Goal: Task Accomplishment & Management: Manage account settings

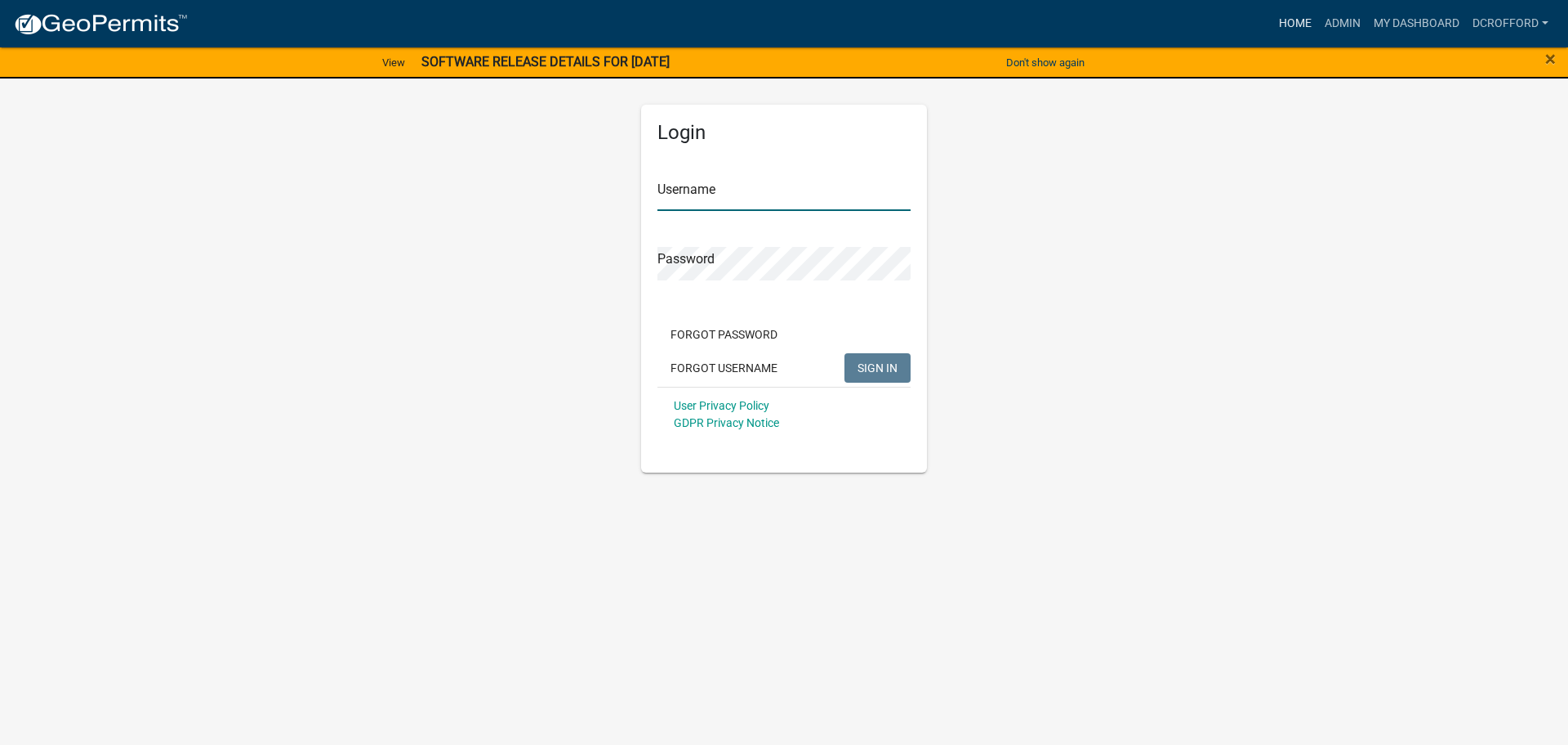
type input "dcrofford"
click at [1296, 28] on link "Home" at bounding box center [1295, 23] width 46 height 31
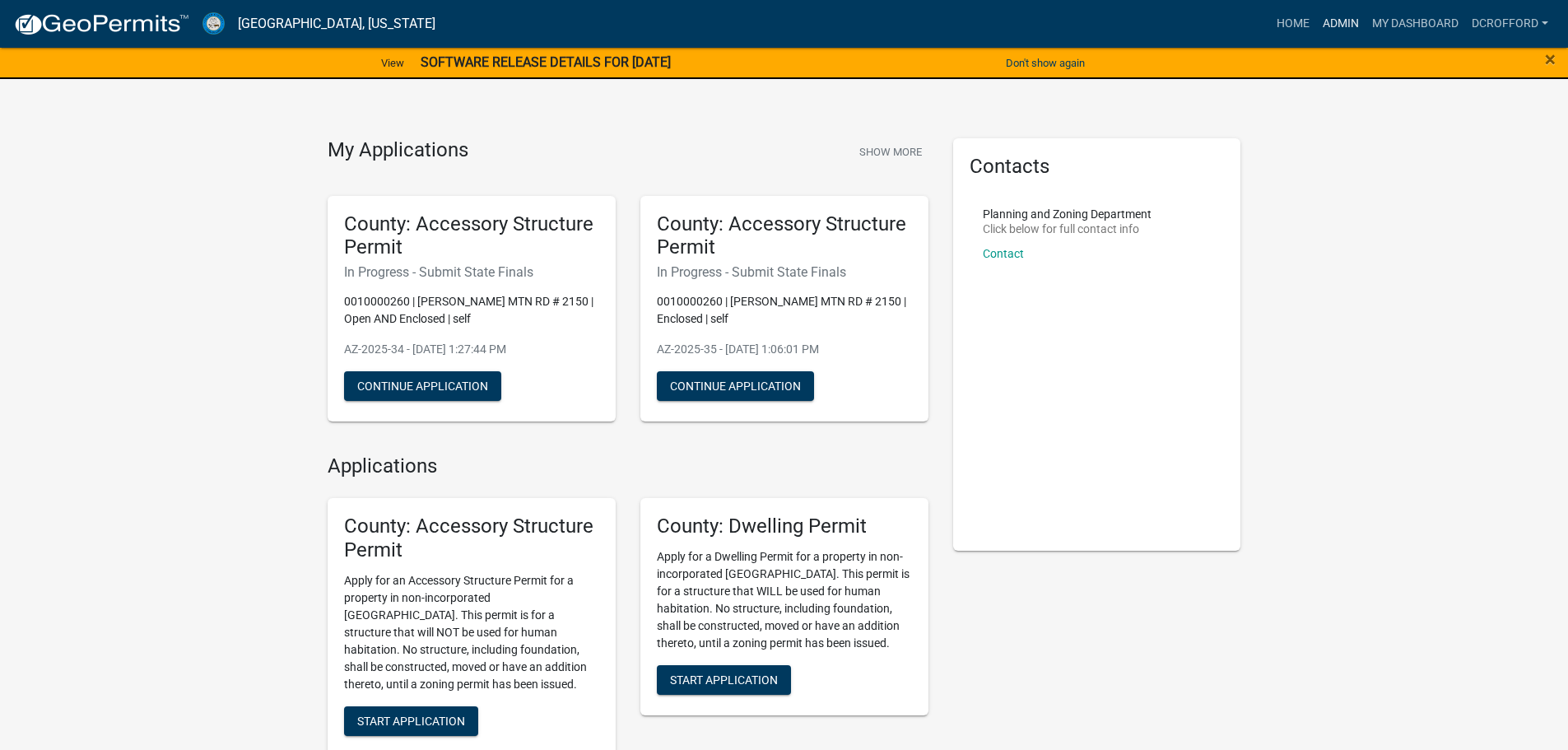
click at [1350, 26] on link "Admin" at bounding box center [1341, 24] width 50 height 31
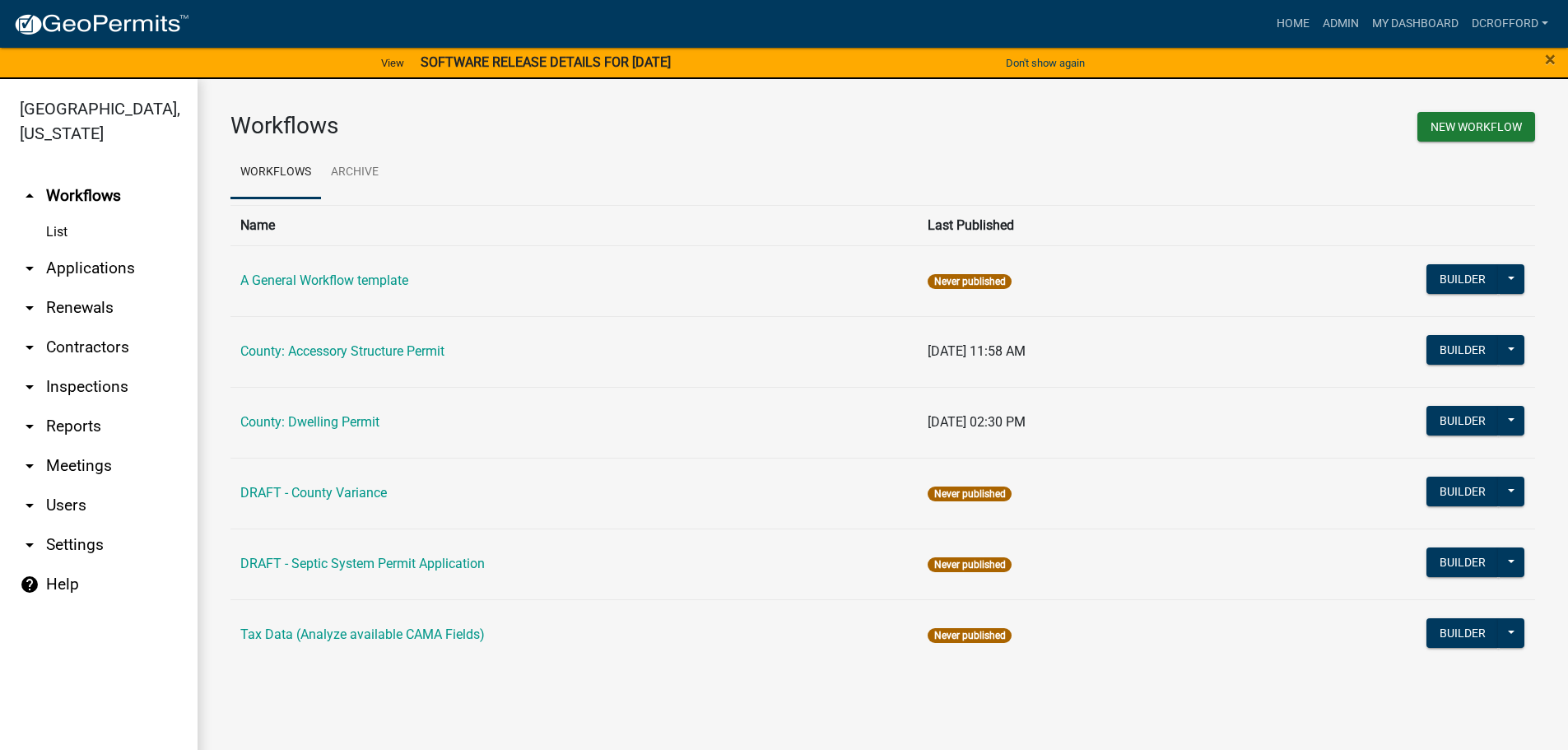
click at [79, 272] on link "arrow_drop_down Applications" at bounding box center [99, 268] width 197 height 39
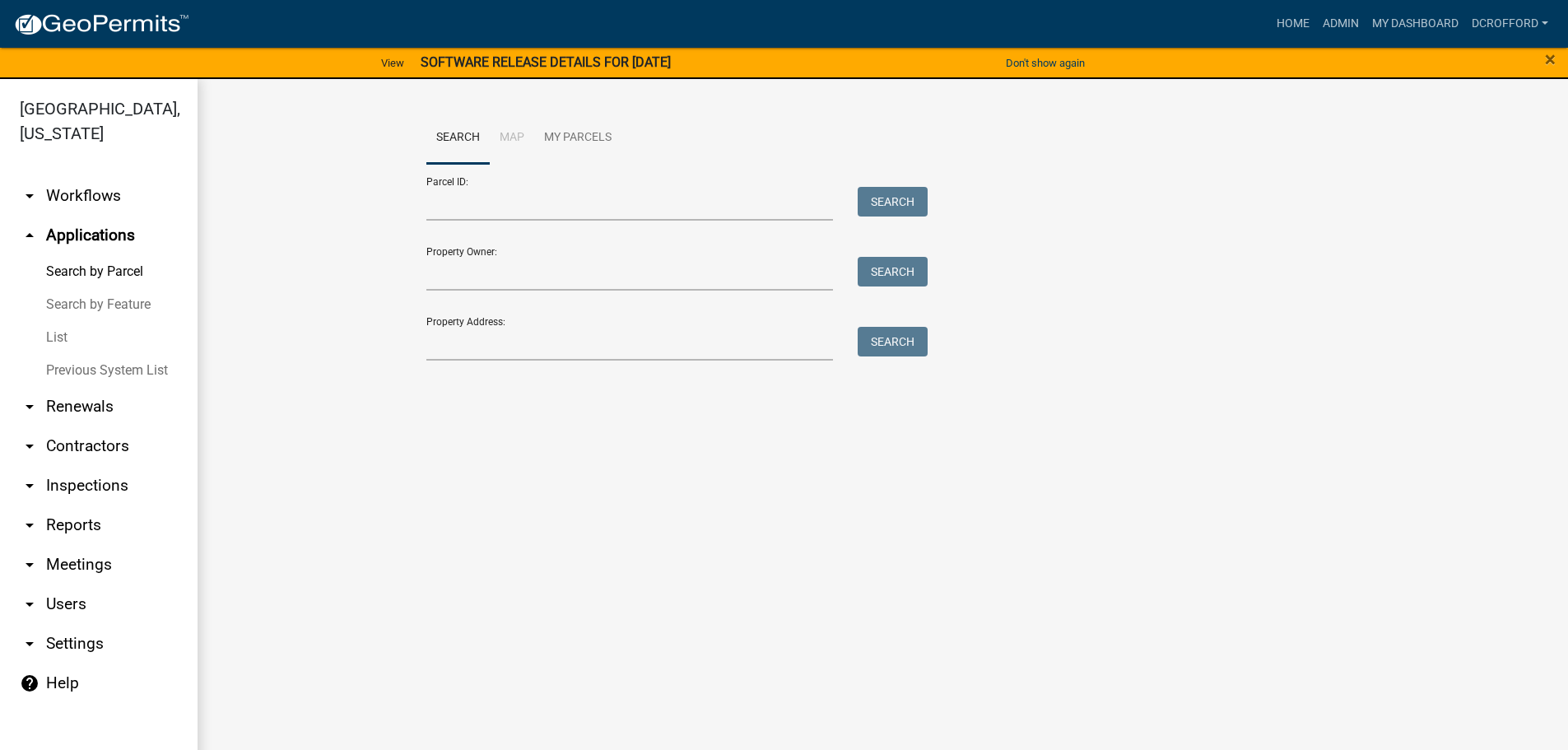
click at [53, 341] on link "List" at bounding box center [99, 338] width 197 height 33
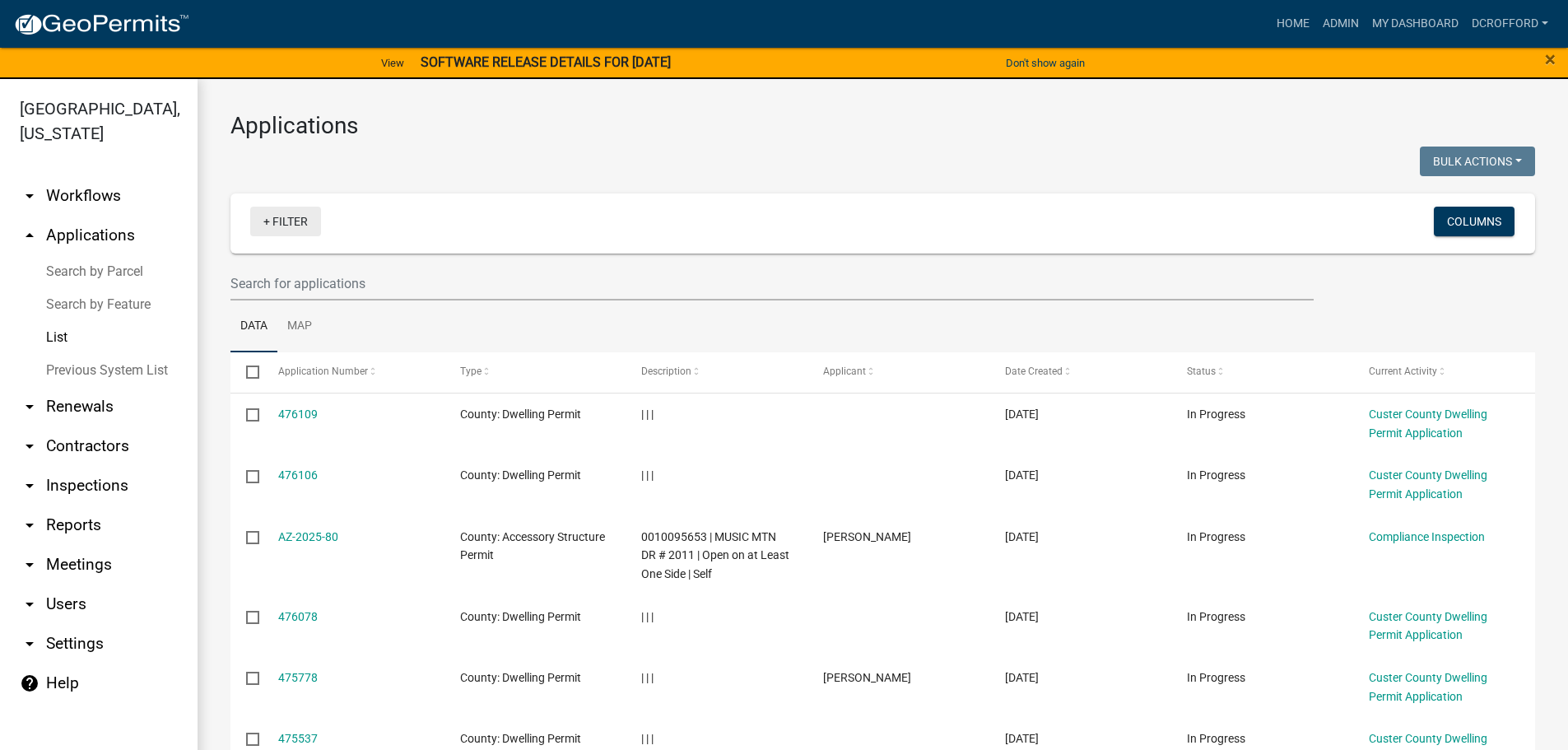
click at [266, 221] on link "+ Filter" at bounding box center [285, 222] width 71 height 30
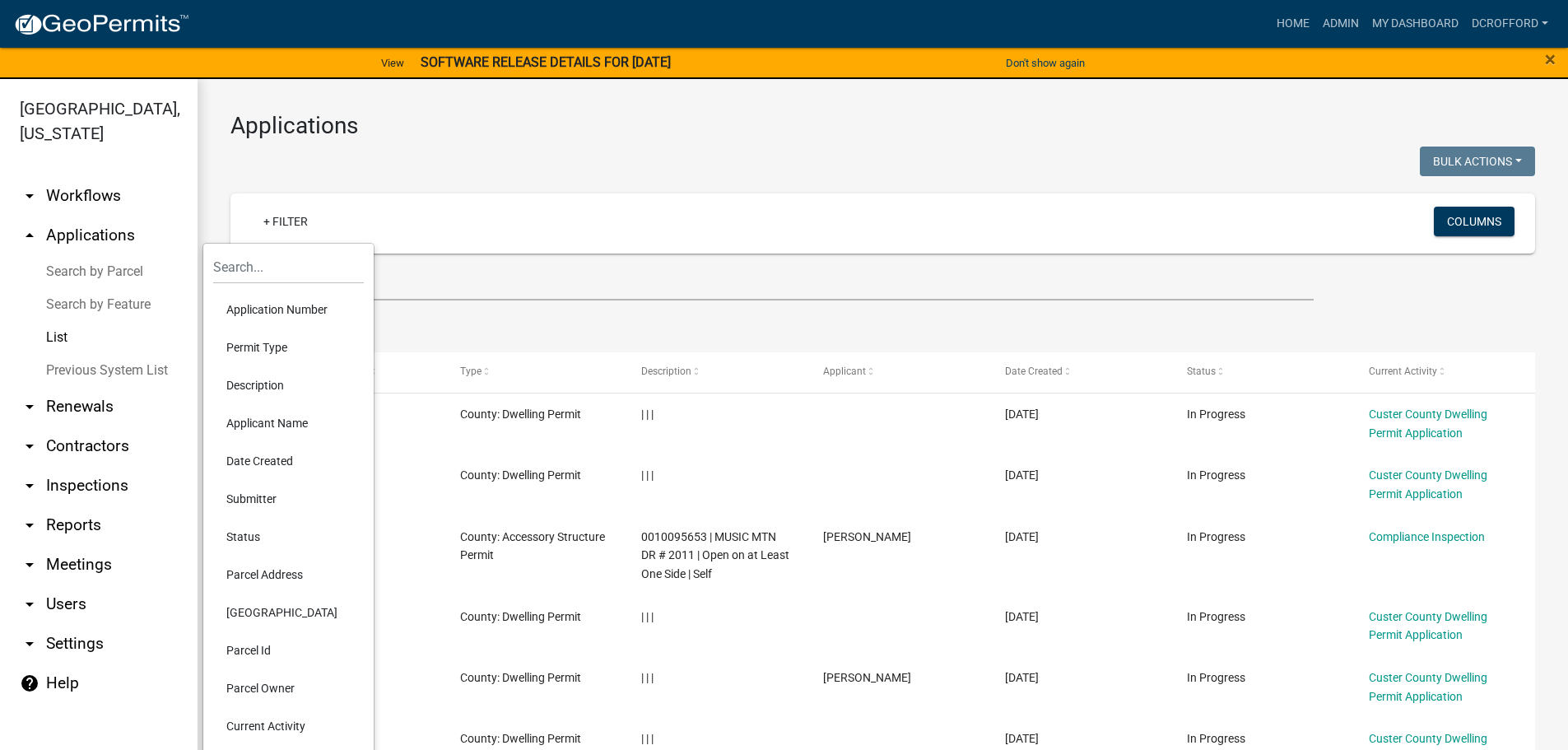
click at [255, 532] on li "Status" at bounding box center [288, 536] width 150 height 38
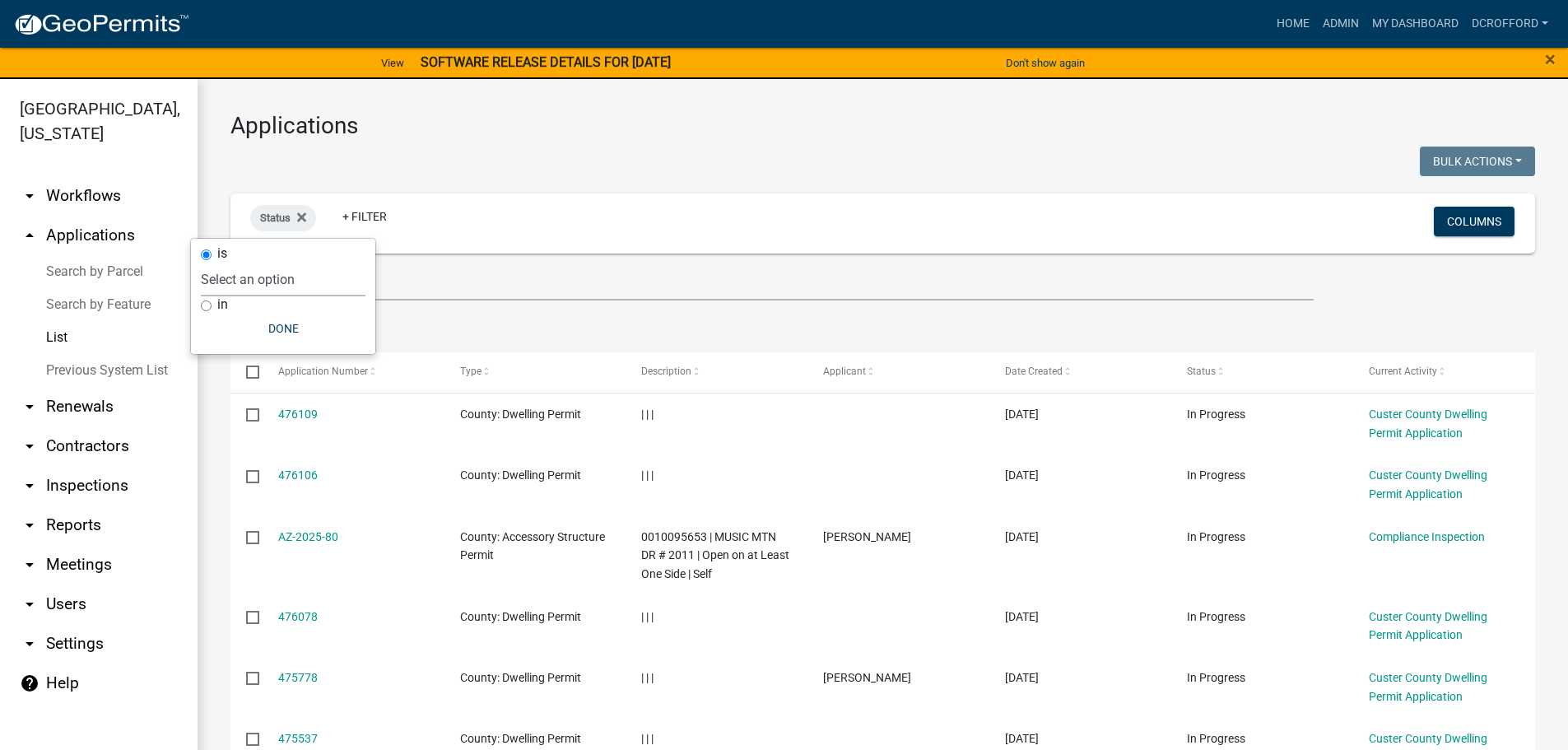
click at [279, 272] on select "Select an option Not Started In Progress Completed Expired Locked Withdrawn Voi…" at bounding box center [283, 279] width 164 height 34
select select "3"
click at [224, 263] on select "Select an option Not Started In Progress Completed Expired Locked Withdrawn Voi…" at bounding box center [283, 279] width 164 height 34
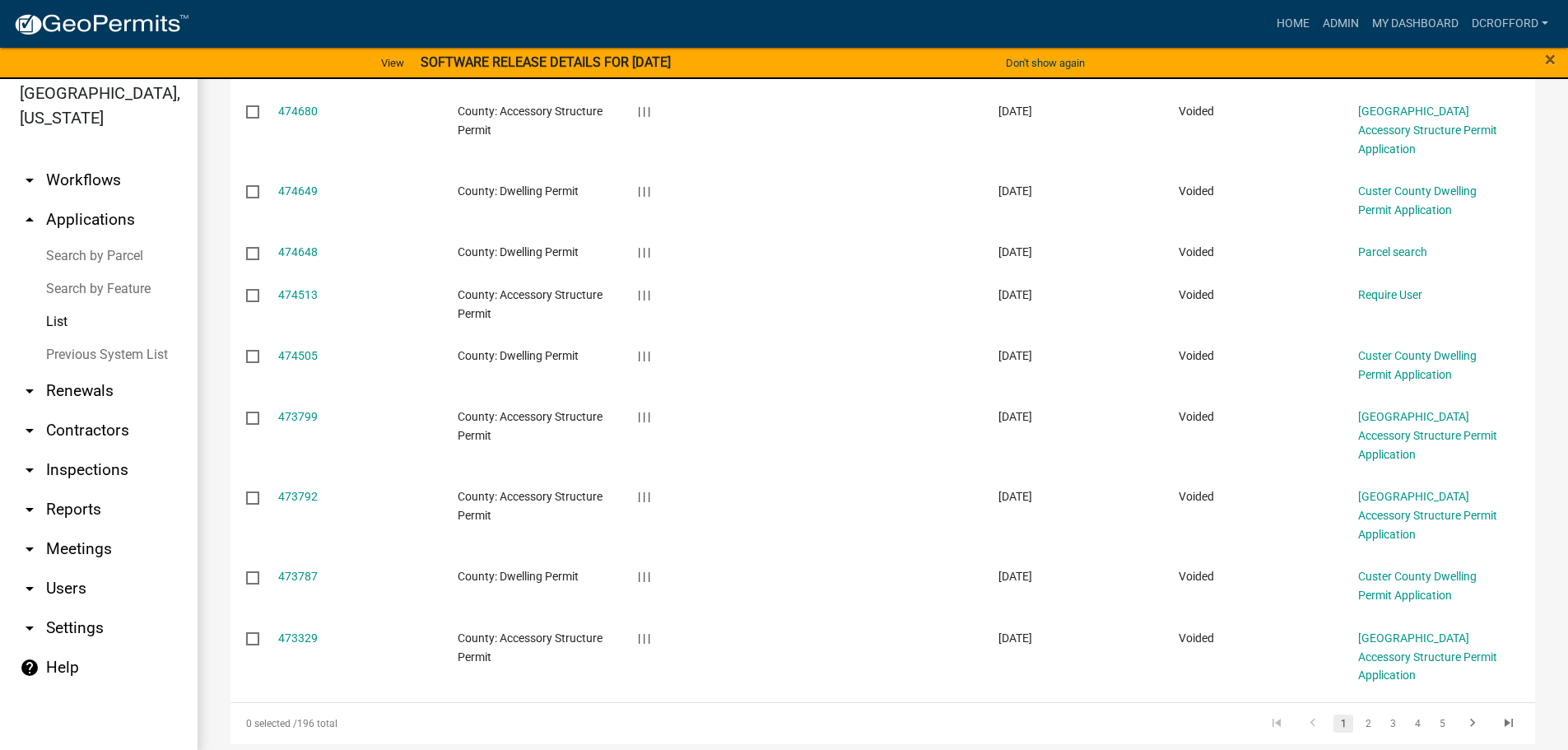
scroll to position [20, 0]
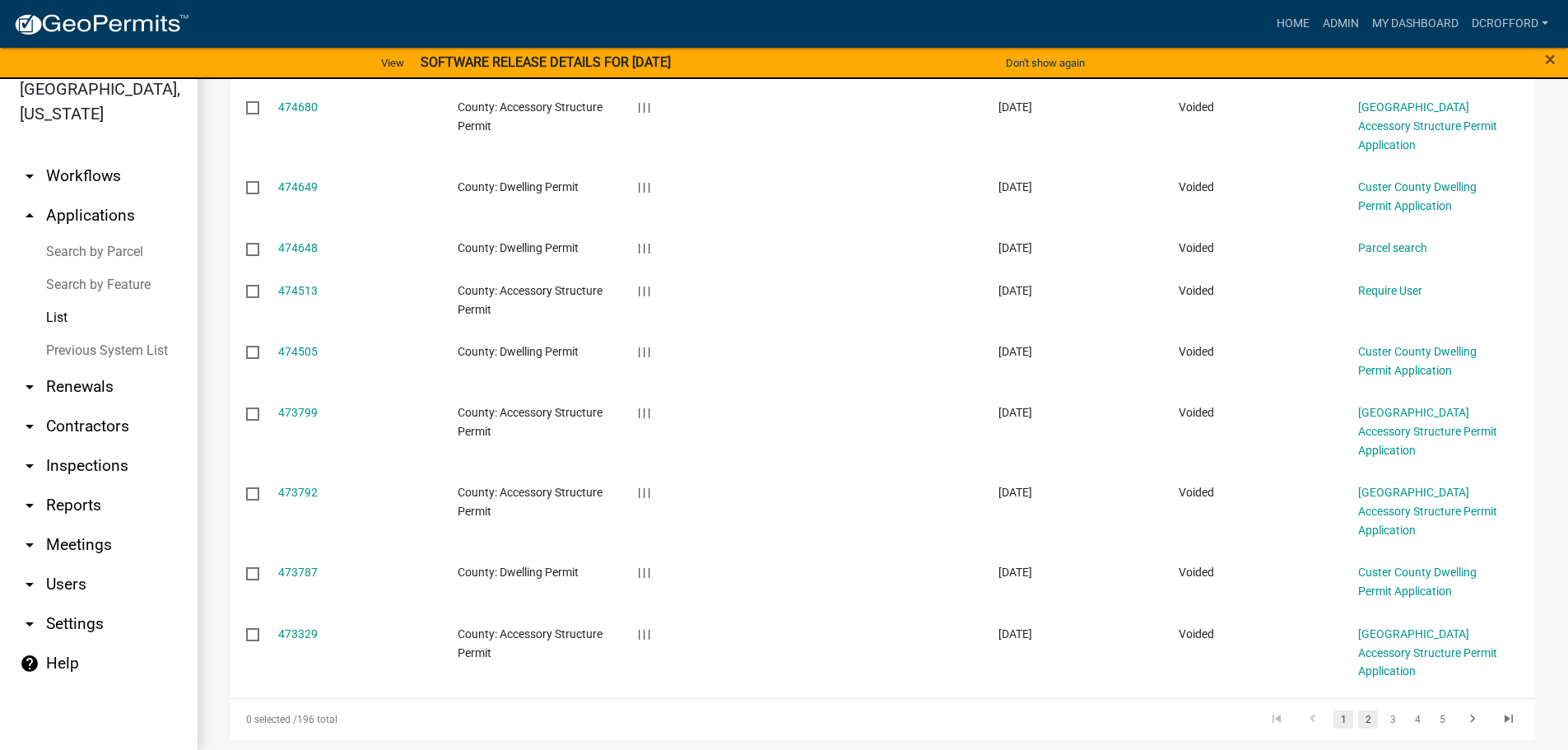
click at [1356, 705] on li "2" at bounding box center [1368, 719] width 24 height 28
click at [1358, 710] on link "2" at bounding box center [1368, 719] width 20 height 18
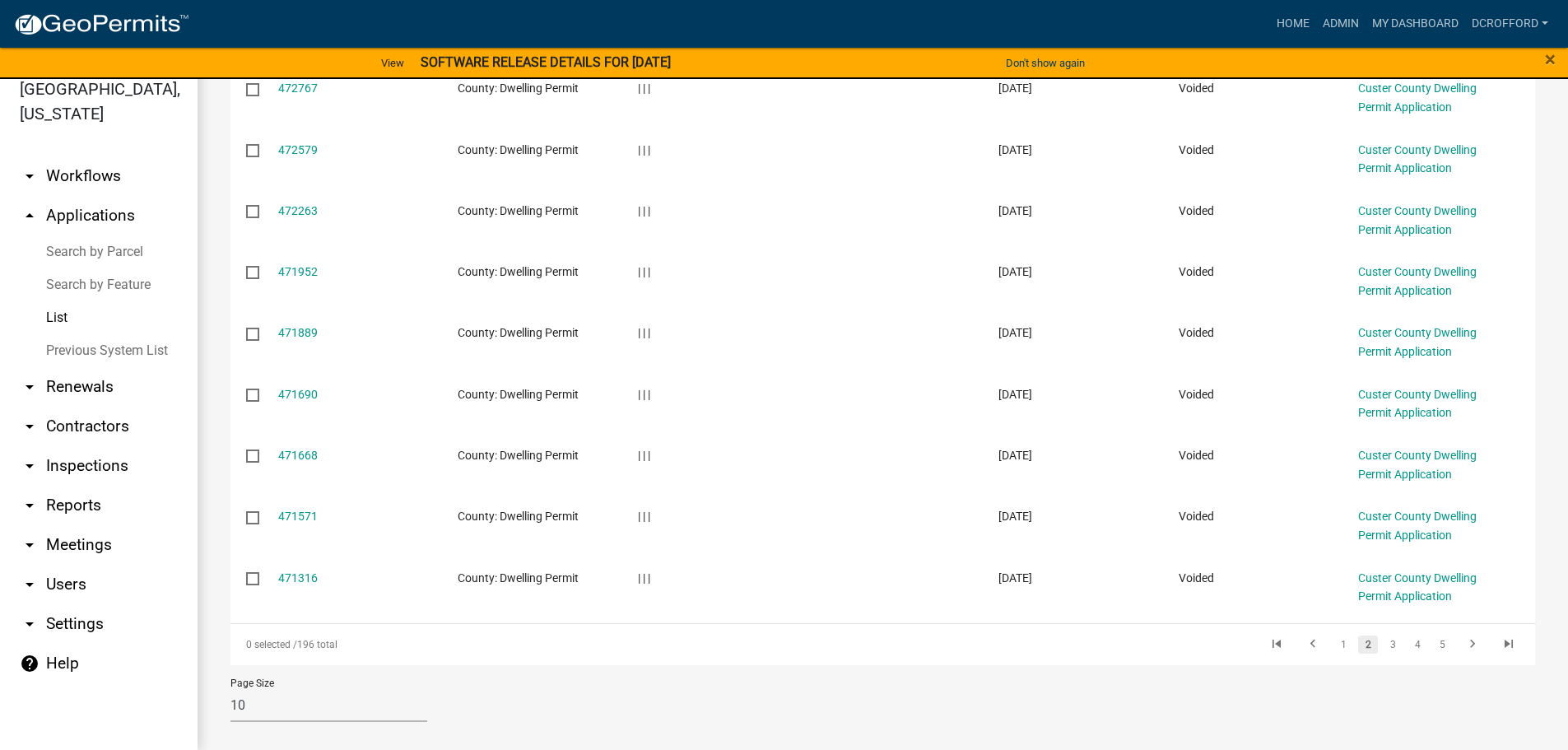
scroll to position [385, 0]
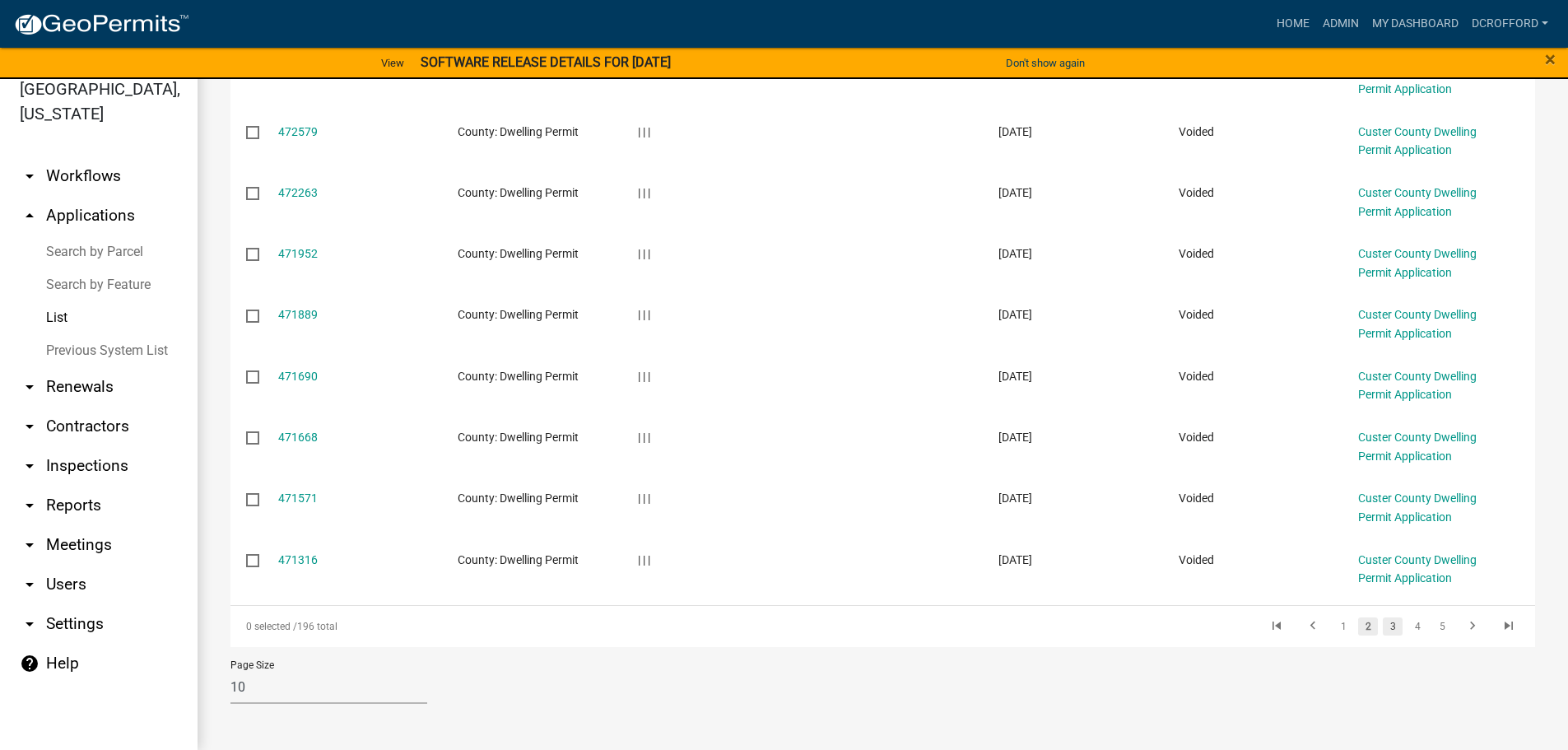
click at [1383, 634] on link "3" at bounding box center [1392, 626] width 20 height 18
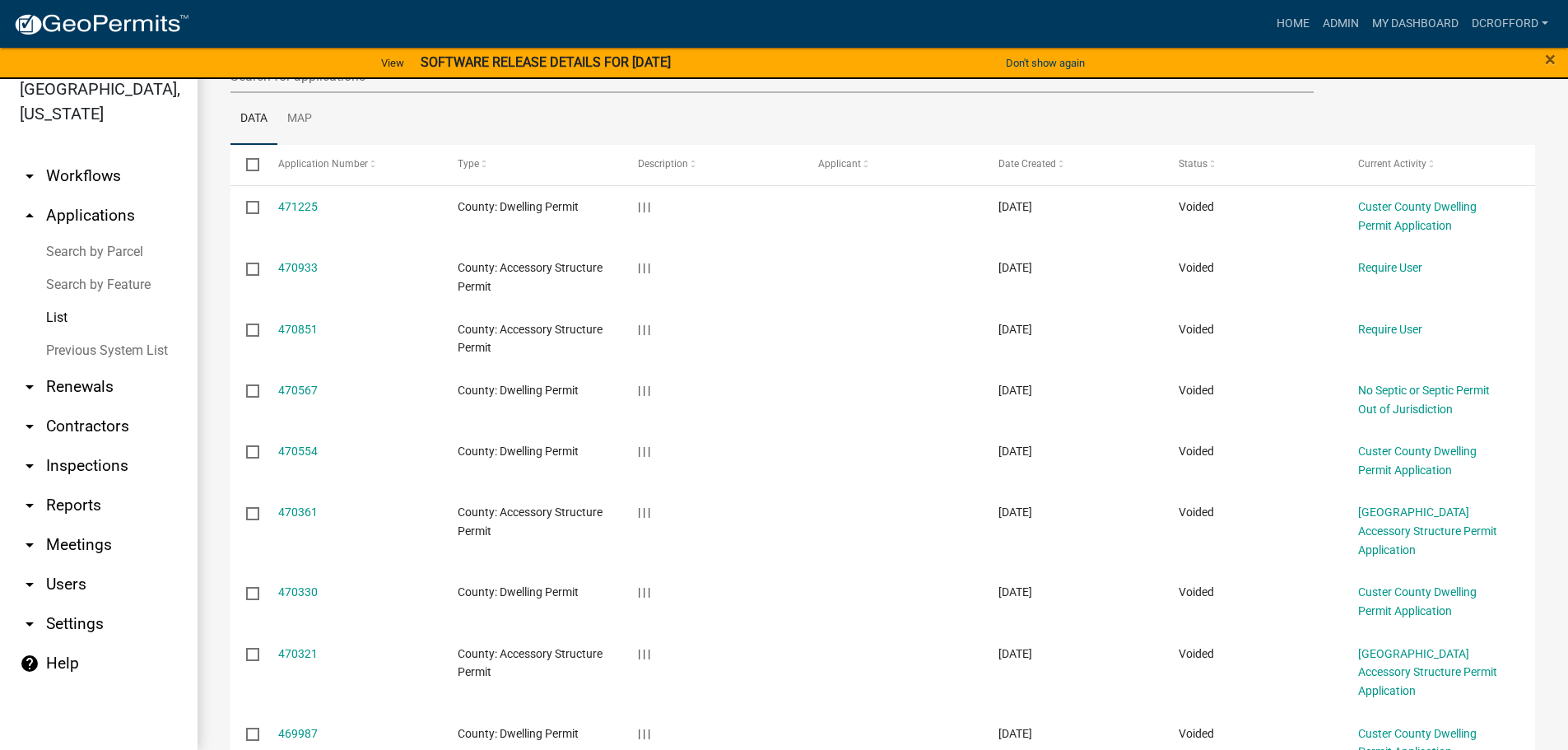
scroll to position [367, 0]
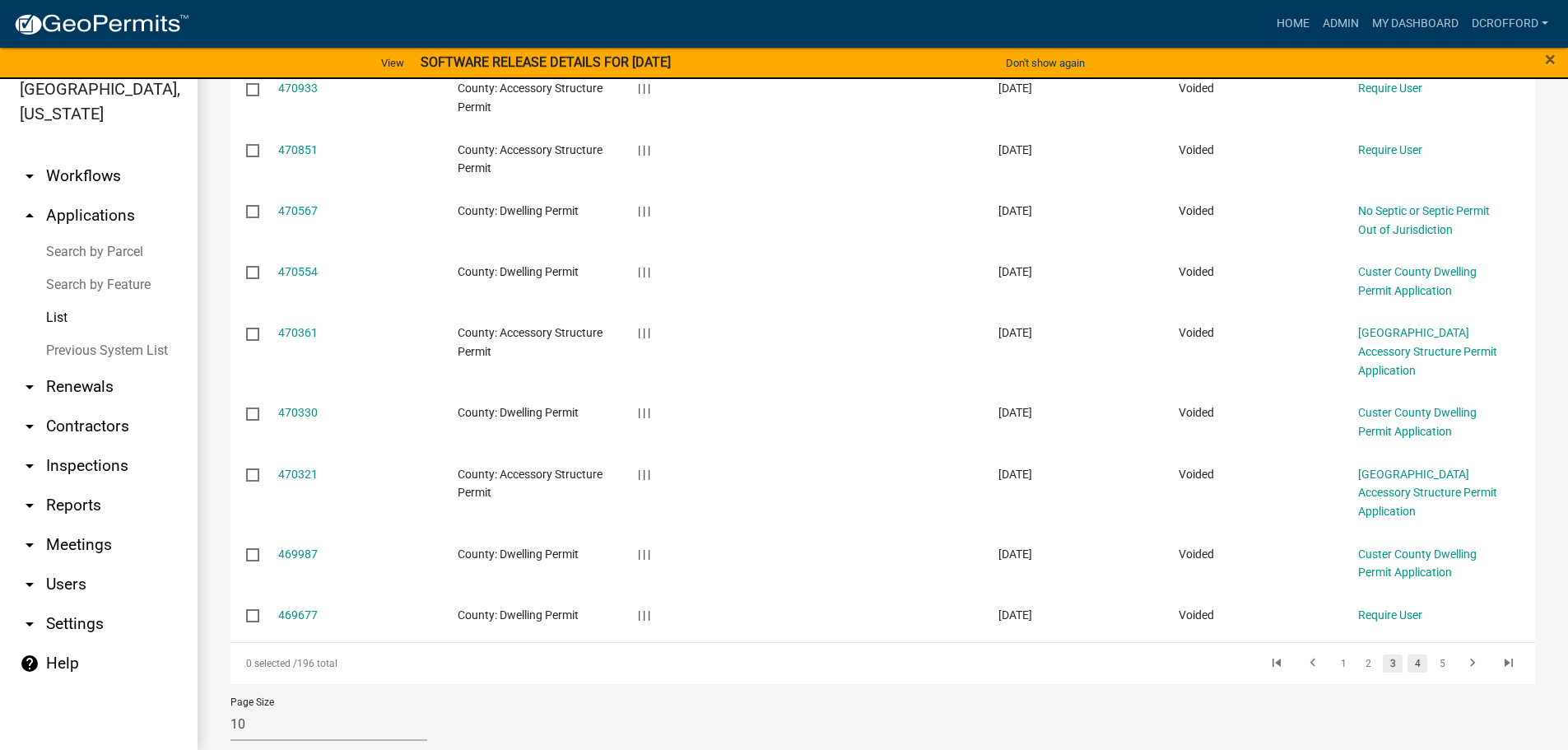
click at [1407, 654] on link "4" at bounding box center [1417, 663] width 20 height 18
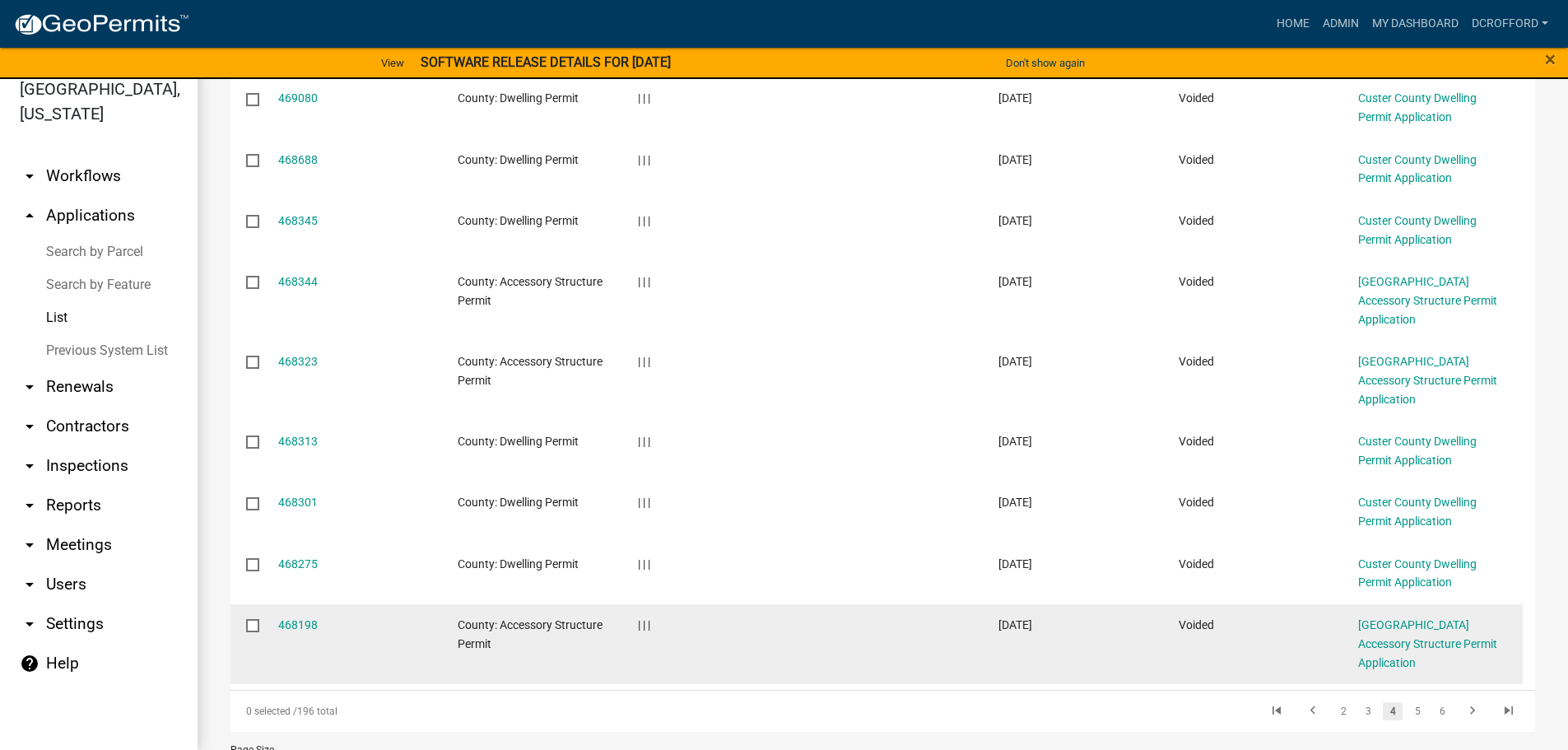
scroll to position [385, 0]
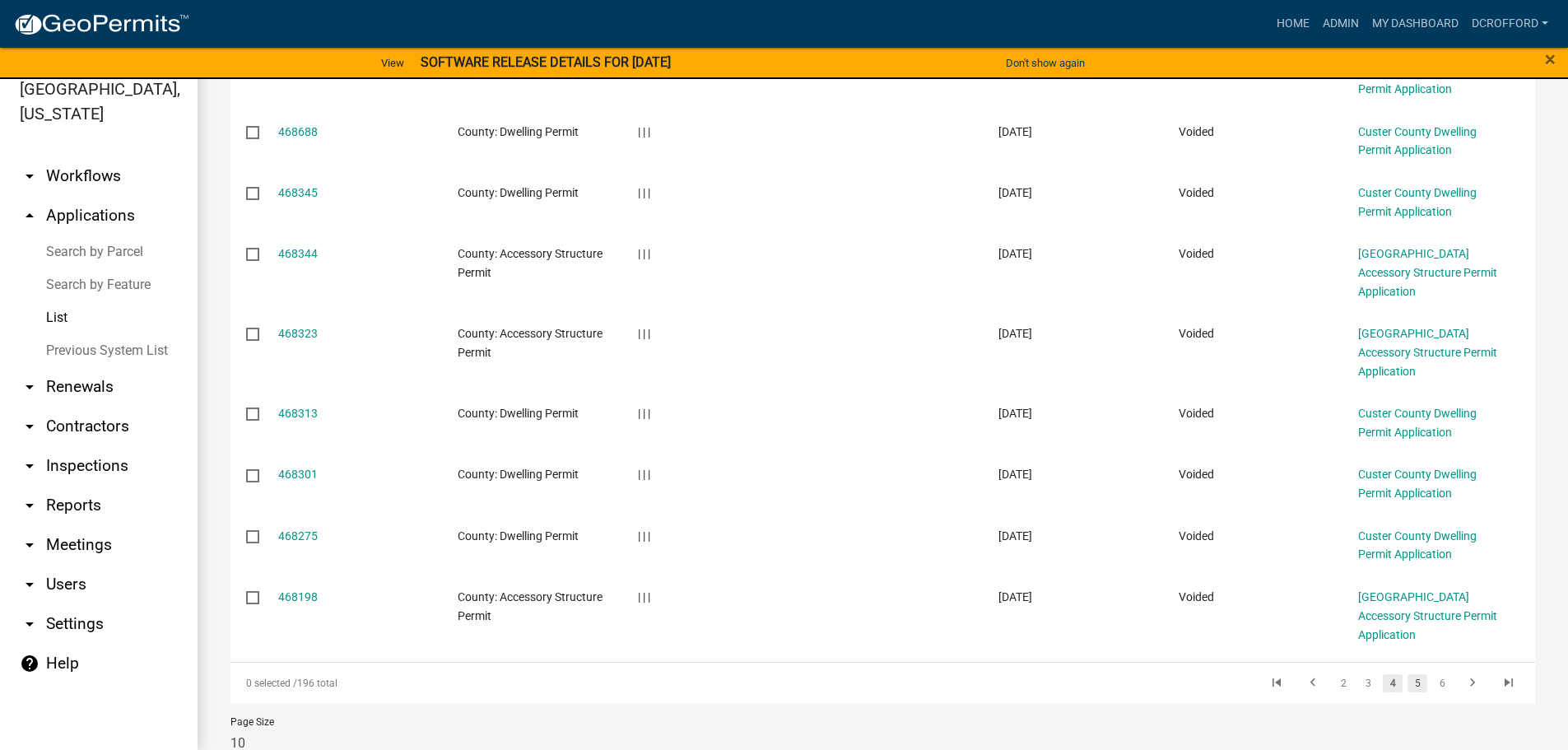
click at [1409, 674] on link "5" at bounding box center [1417, 683] width 20 height 18
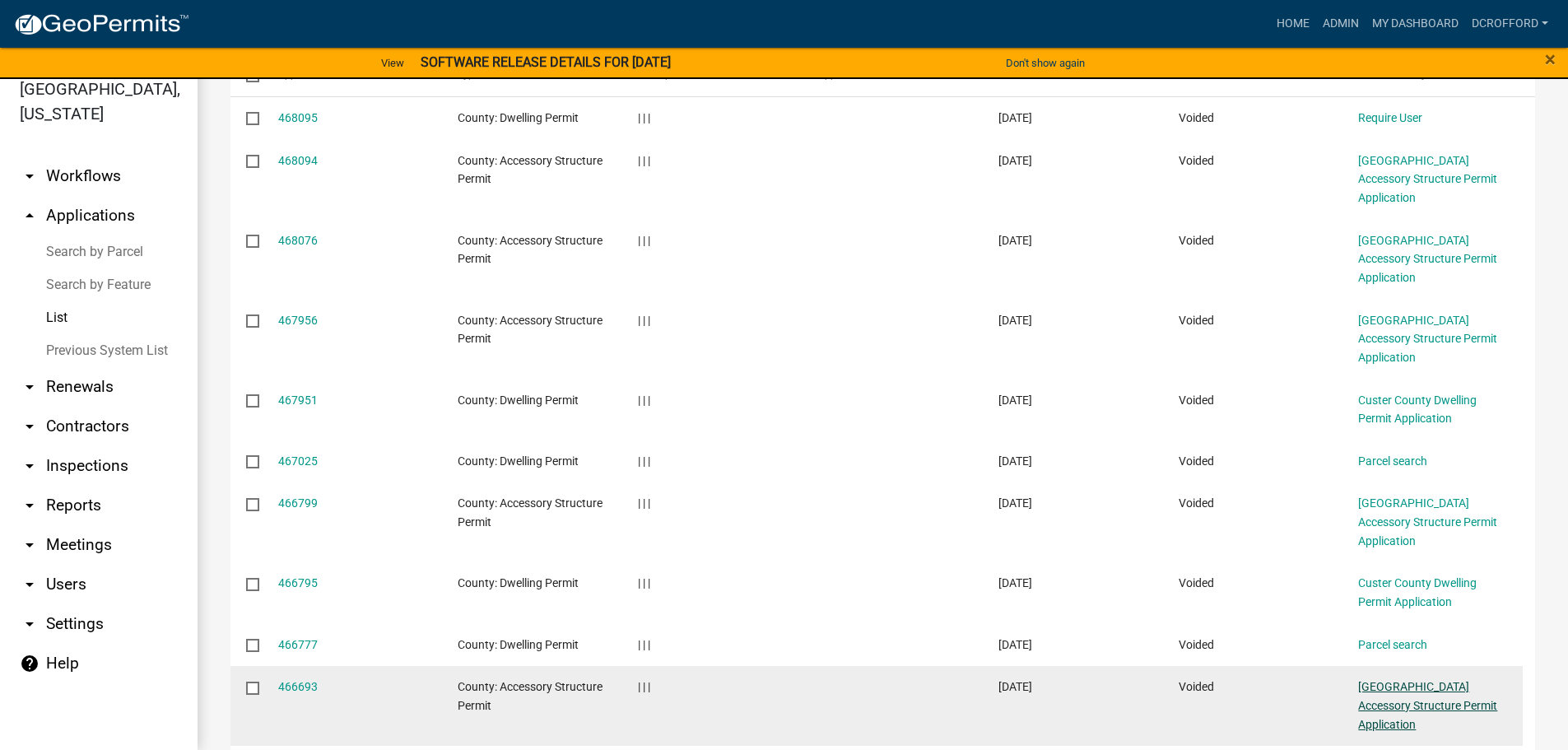
scroll to position [329, 0]
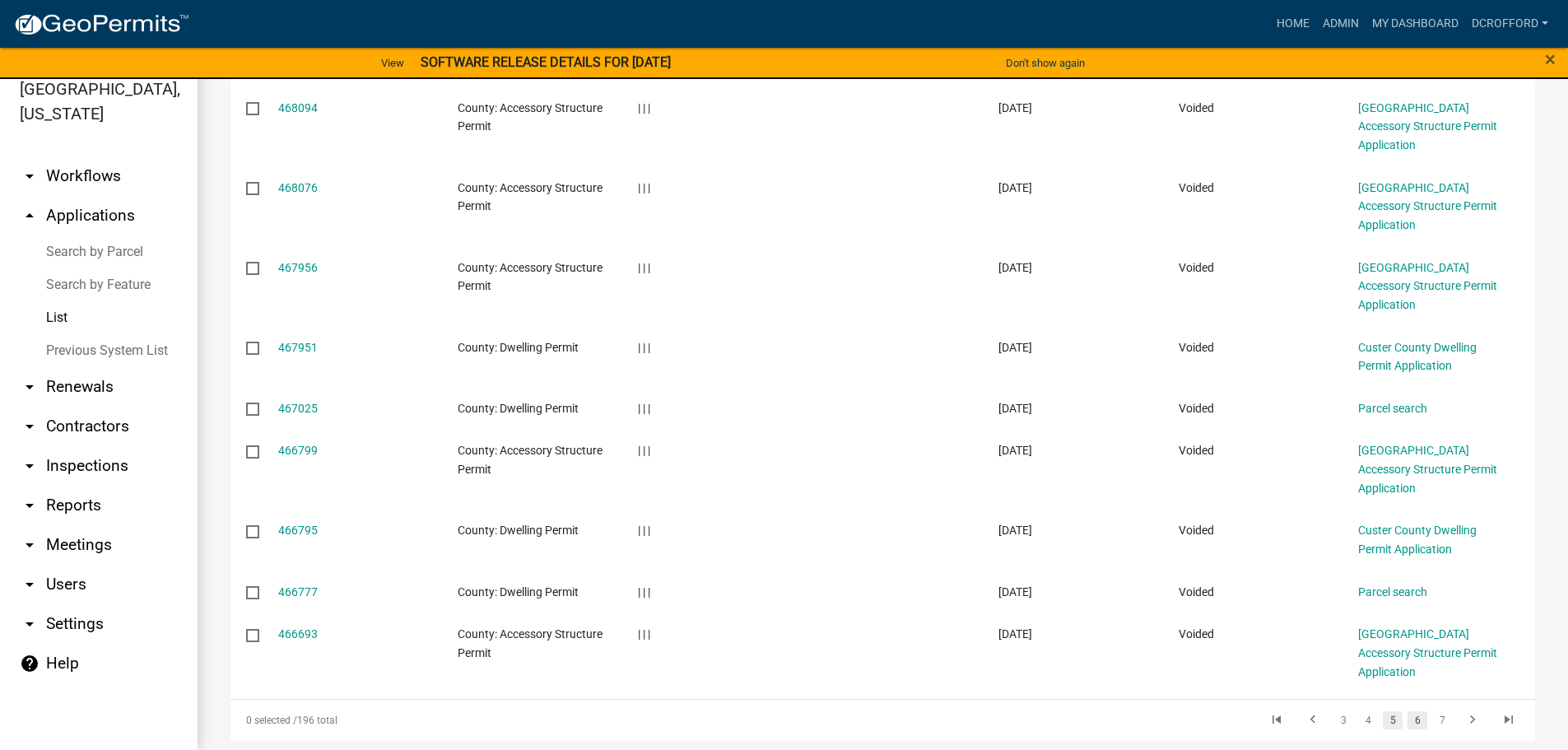
click at [1407, 711] on link "6" at bounding box center [1417, 719] width 20 height 18
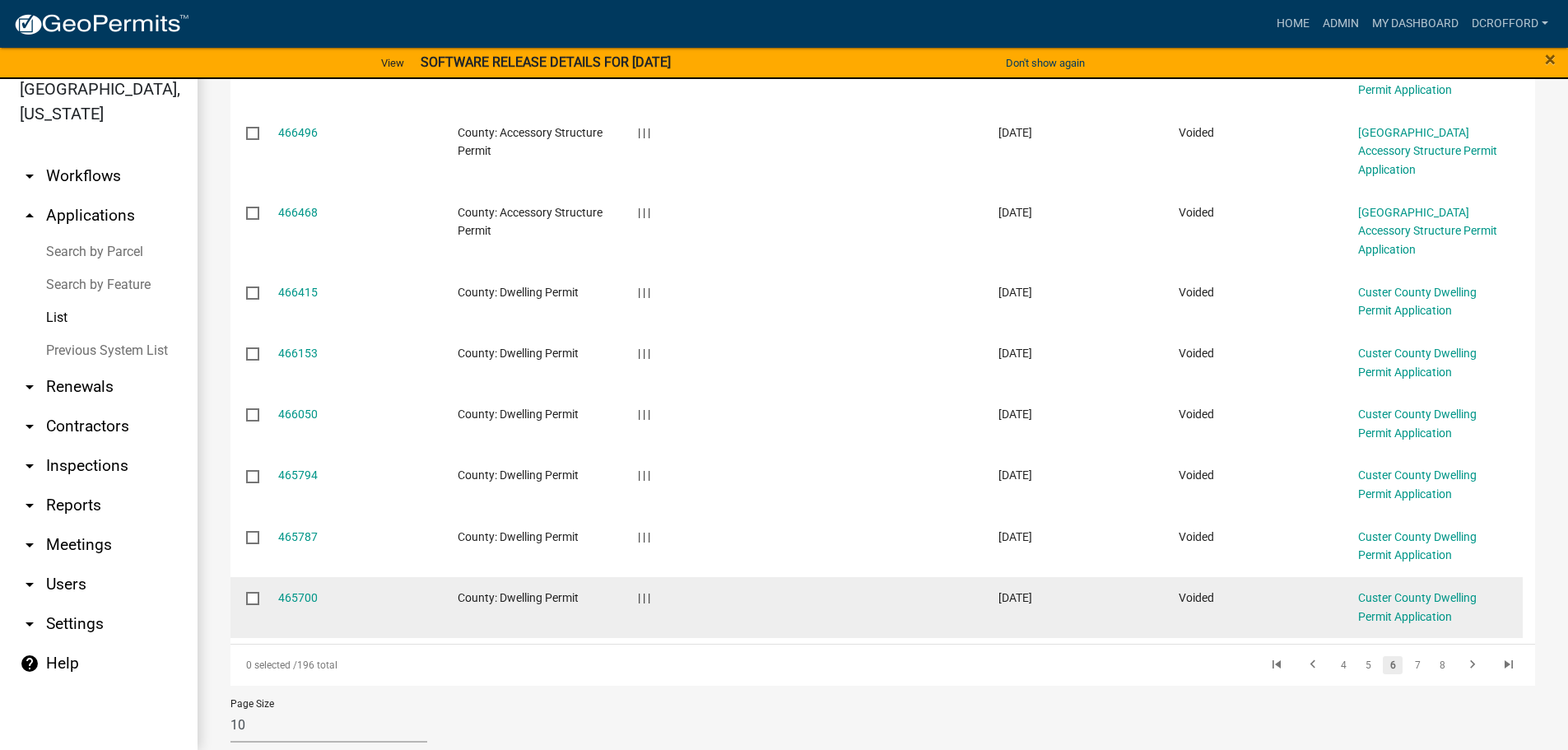
scroll to position [385, 0]
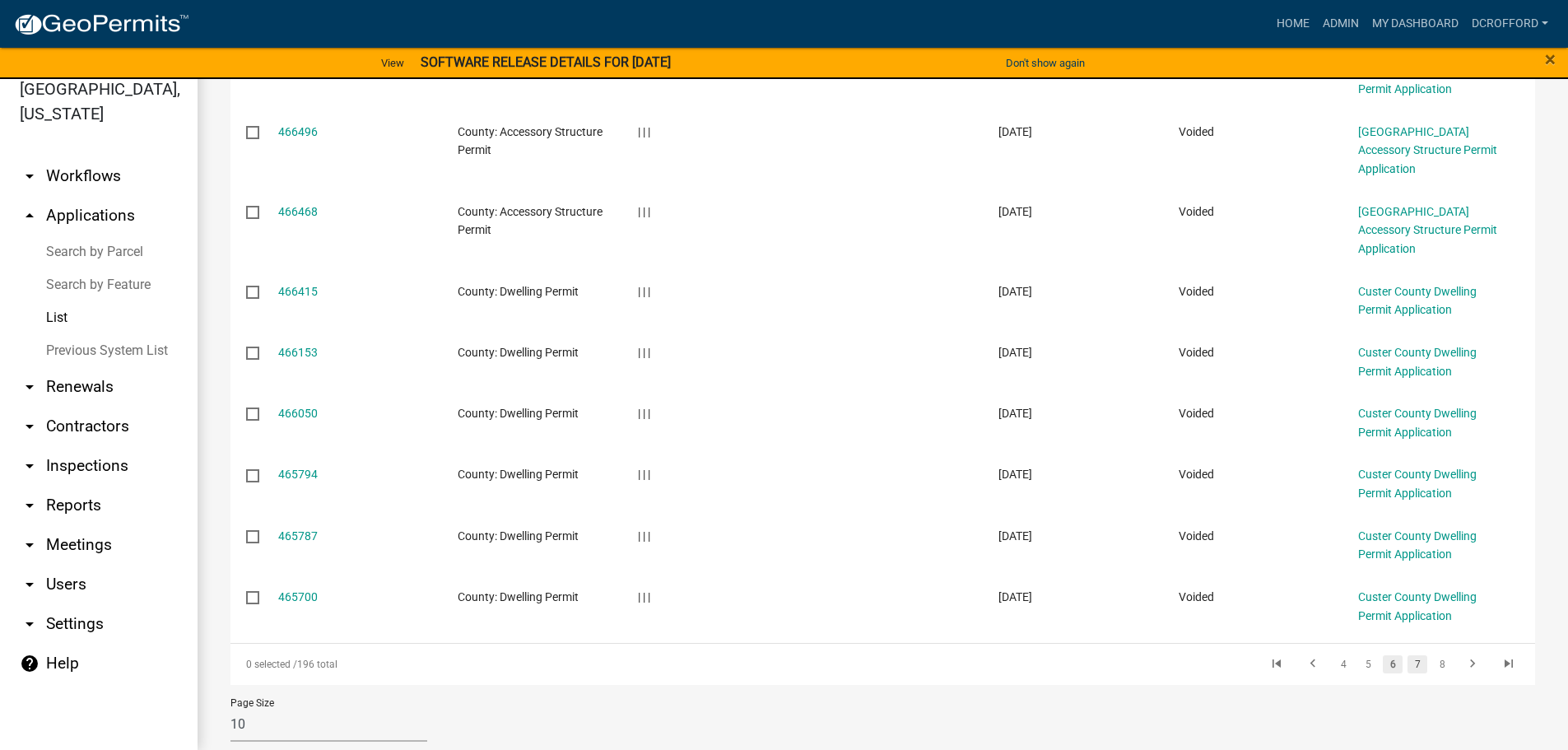
click at [1413, 655] on link "7" at bounding box center [1417, 664] width 20 height 18
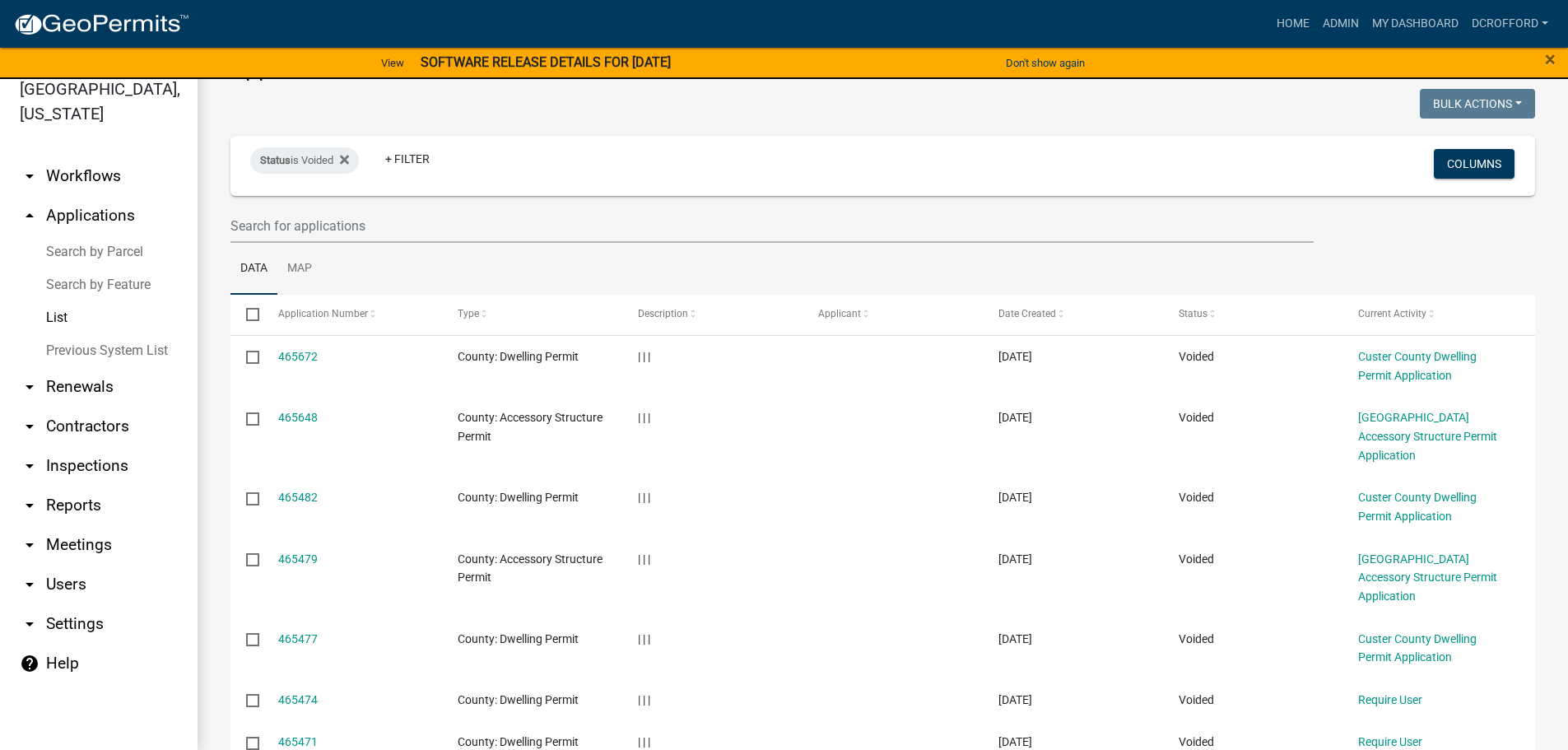
scroll to position [367, 0]
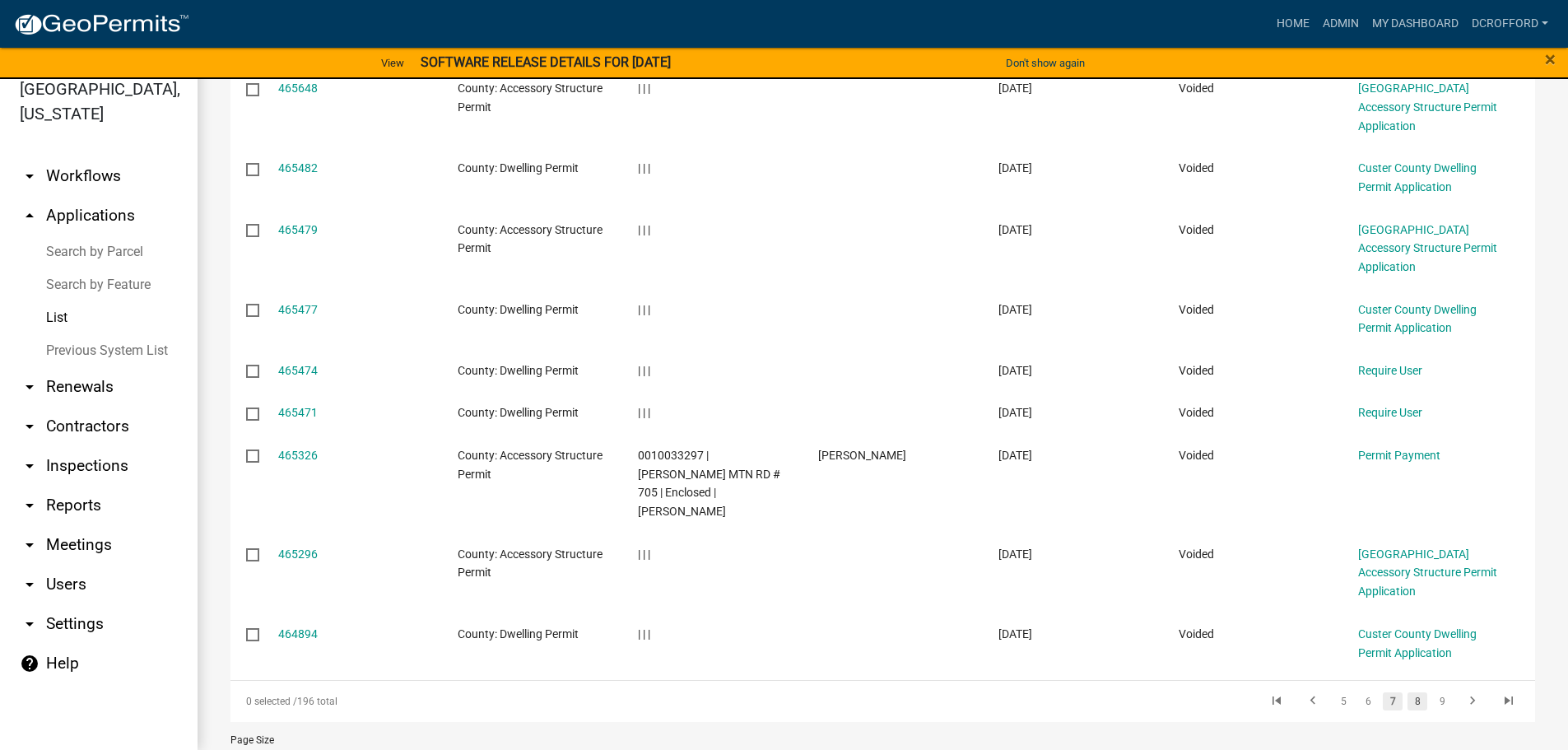
click at [1407, 692] on link "8" at bounding box center [1417, 701] width 20 height 18
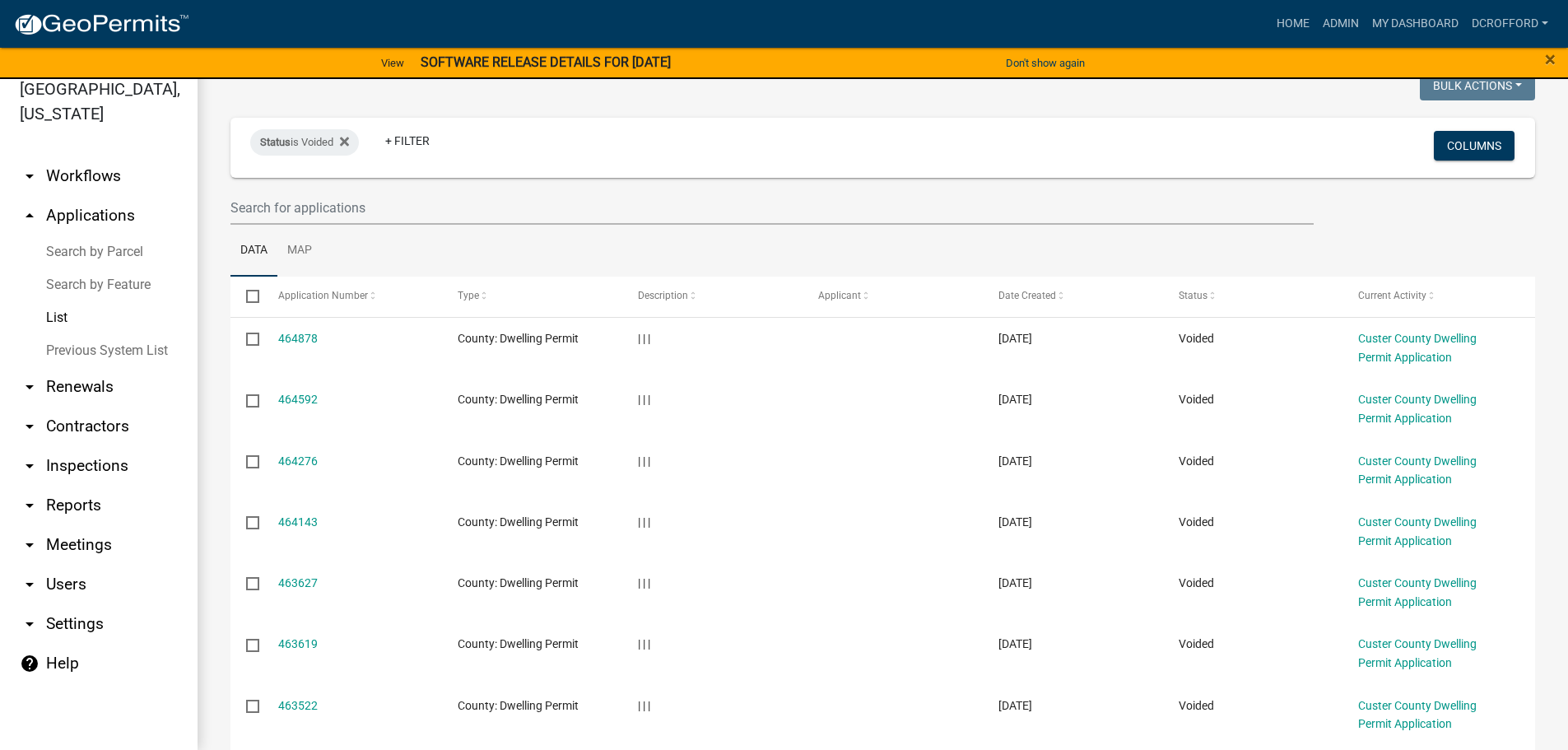
scroll to position [385, 0]
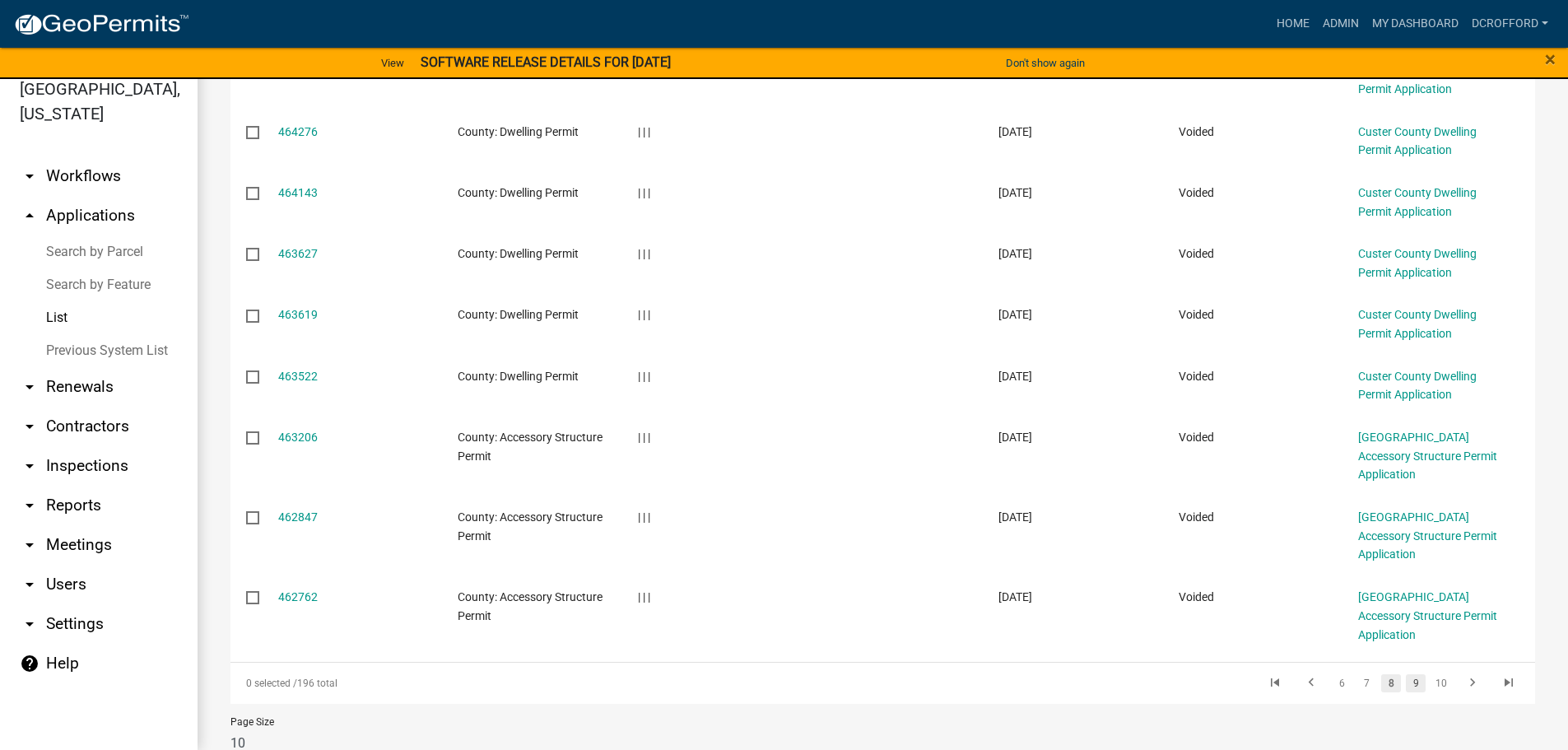
click at [1406, 674] on link "9" at bounding box center [1416, 683] width 20 height 18
